Goal: Task Accomplishment & Management: Manage account settings

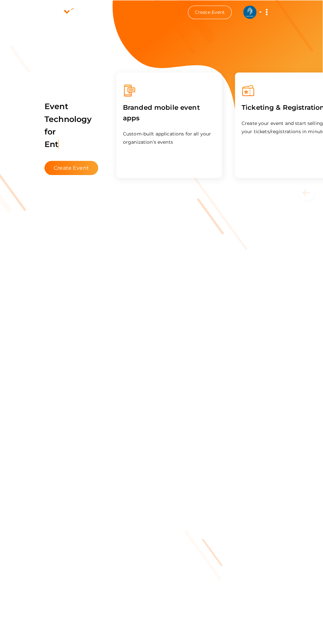
click at [250, 12] on img at bounding box center [249, 12] width 13 height 13
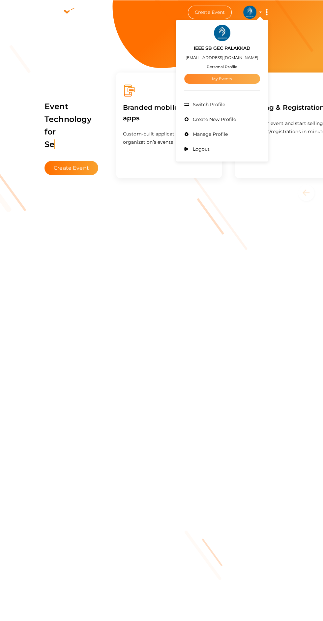
click at [242, 76] on link "My Events" at bounding box center [222, 79] width 76 height 10
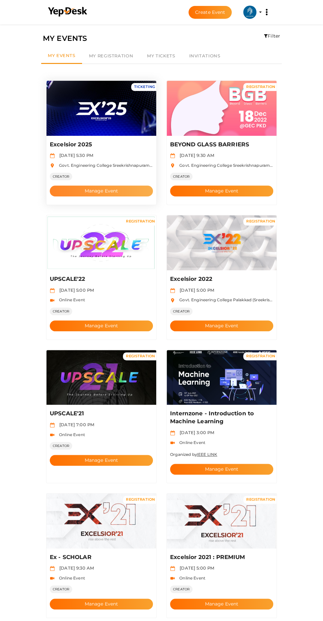
click at [116, 186] on button "Manage Event" at bounding box center [101, 191] width 103 height 11
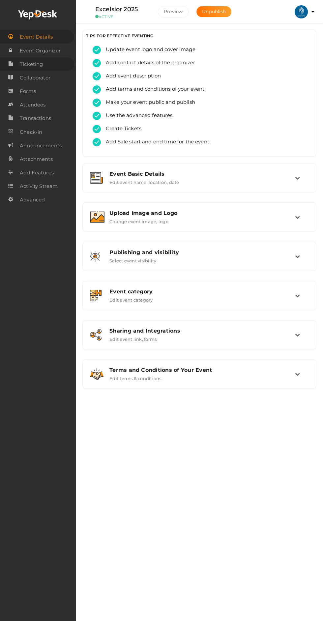
click at [42, 61] on span "Ticketing" at bounding box center [31, 64] width 23 height 13
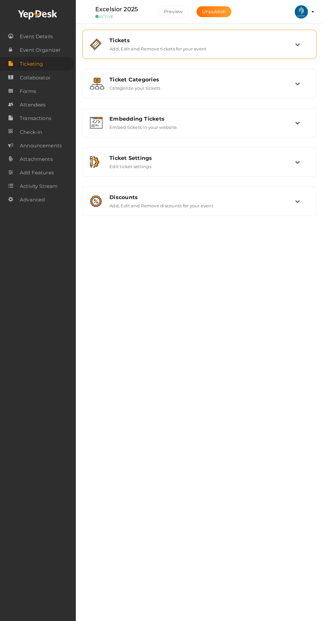
click at [297, 45] on icon at bounding box center [297, 44] width 5 height 5
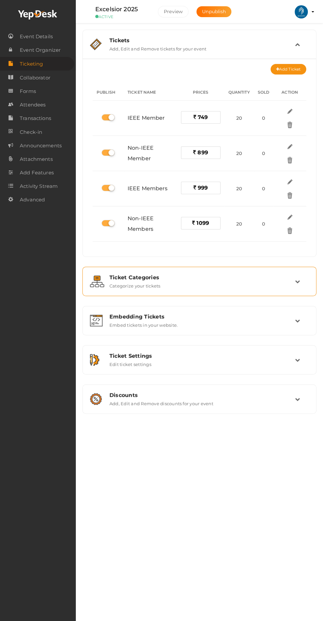
click at [232, 277] on div "Ticket Categories" at bounding box center [202, 277] width 186 height 6
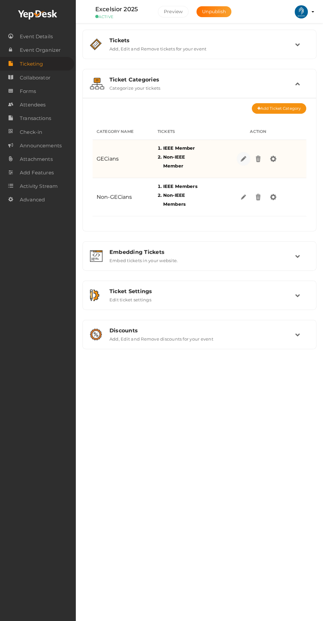
click at [243, 160] on img at bounding box center [243, 159] width 8 height 8
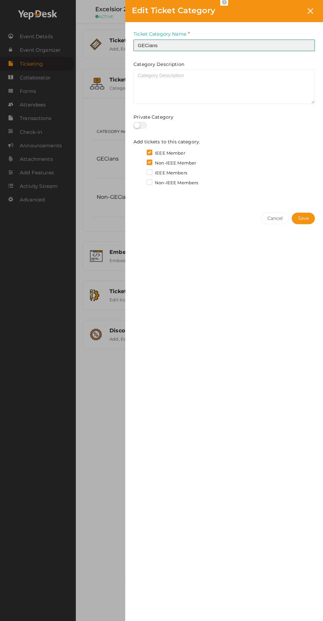
click at [212, 45] on input "GECians" at bounding box center [224, 46] width 181 height 12
type input "GECPKDians"
click at [306, 222] on span "Save" at bounding box center [303, 218] width 11 height 7
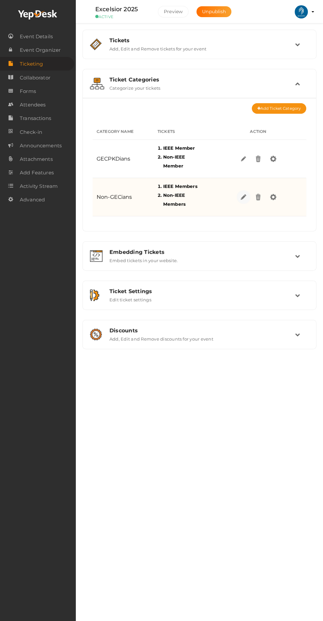
click at [243, 199] on img at bounding box center [243, 197] width 8 height 8
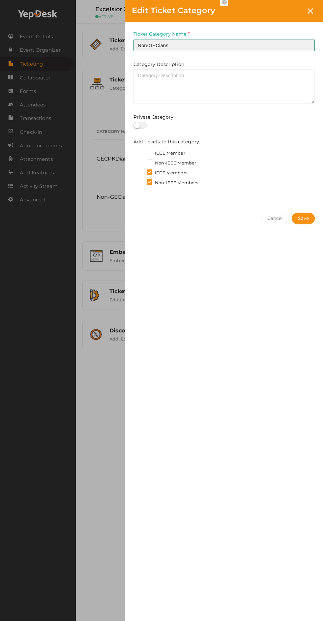
click at [199, 45] on input "Non-GECians" at bounding box center [224, 46] width 181 height 12
type input "Non-GECPKDians"
click at [306, 222] on span "Save" at bounding box center [303, 218] width 11 height 7
